Goal: Navigation & Orientation: Find specific page/section

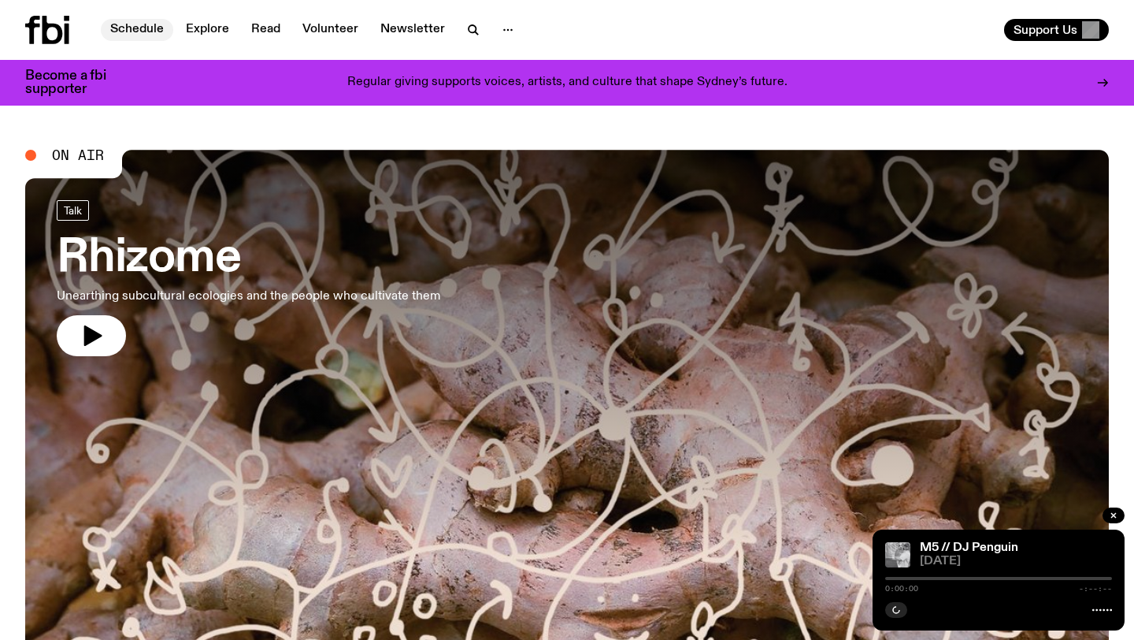
click at [131, 27] on link "Schedule" at bounding box center [137, 30] width 72 height 22
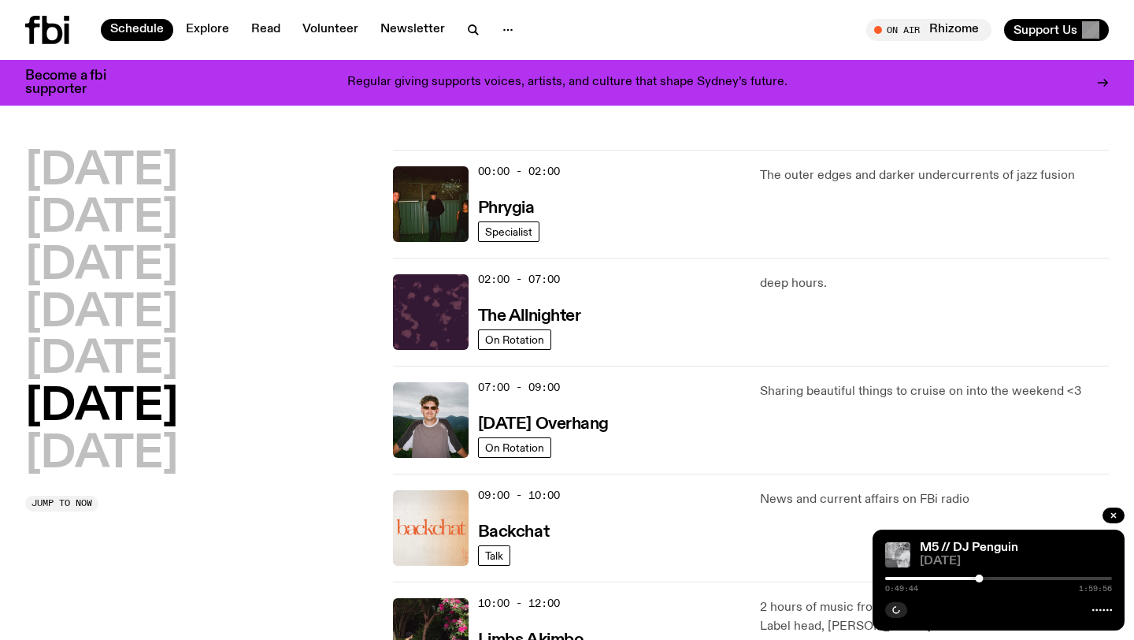
click at [514, 279] on span "02:00 - 07:00" at bounding box center [519, 279] width 82 height 15
click at [443, 317] on img at bounding box center [431, 312] width 76 height 76
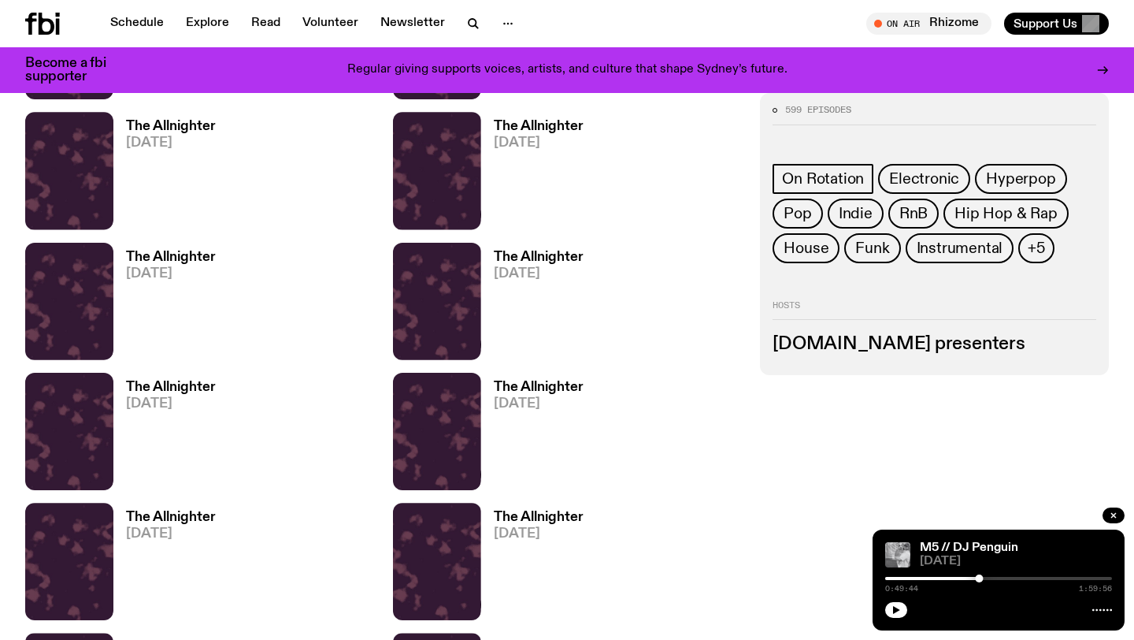
scroll to position [1183, 0]
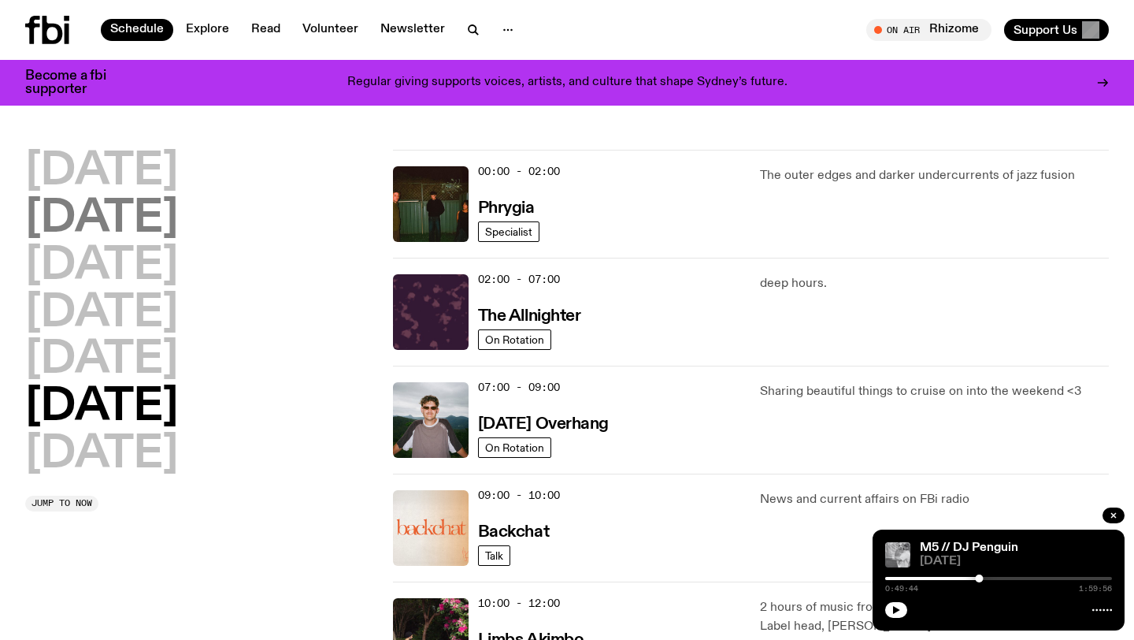
click at [130, 197] on h2 "Tuesday" at bounding box center [101, 219] width 153 height 44
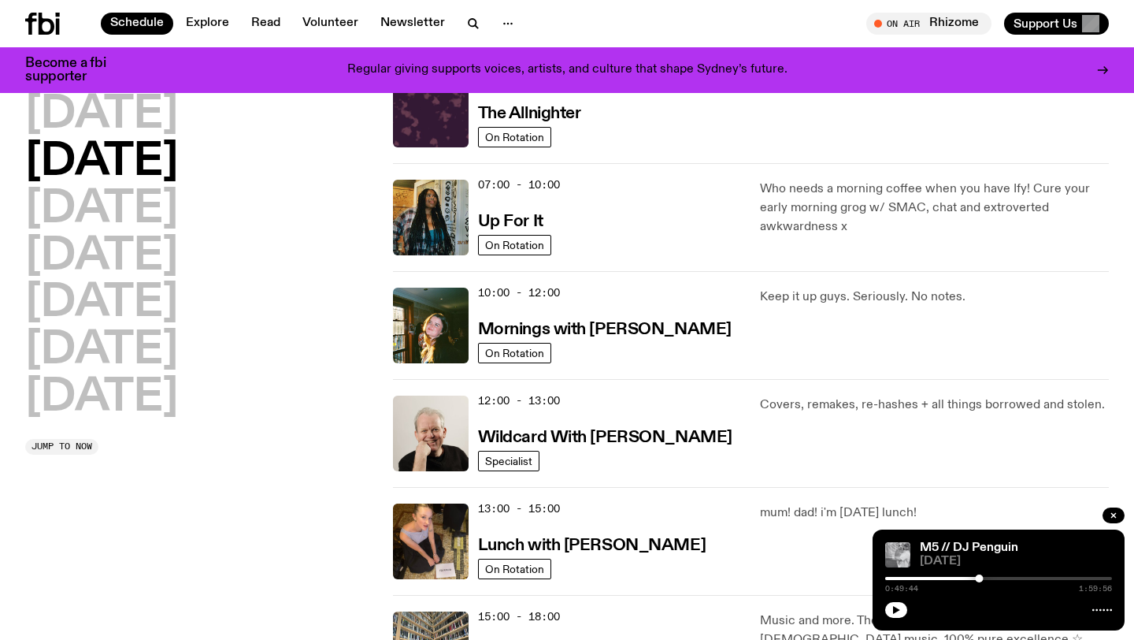
scroll to position [83, 0]
